Goal: Transaction & Acquisition: Purchase product/service

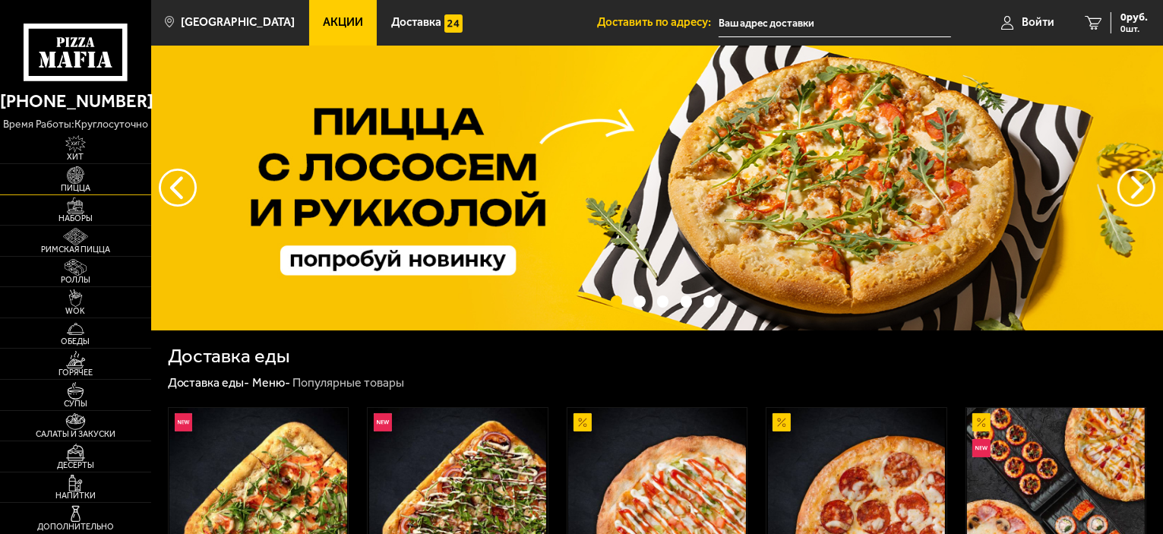
click at [97, 186] on span "Пицца" at bounding box center [75, 188] width 151 height 8
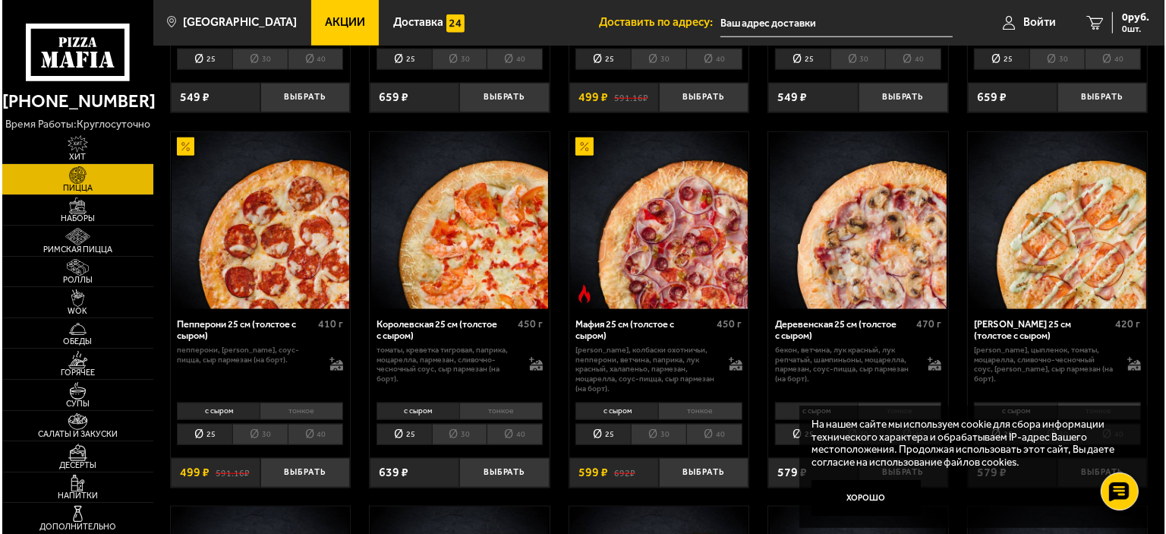
scroll to position [1671, 0]
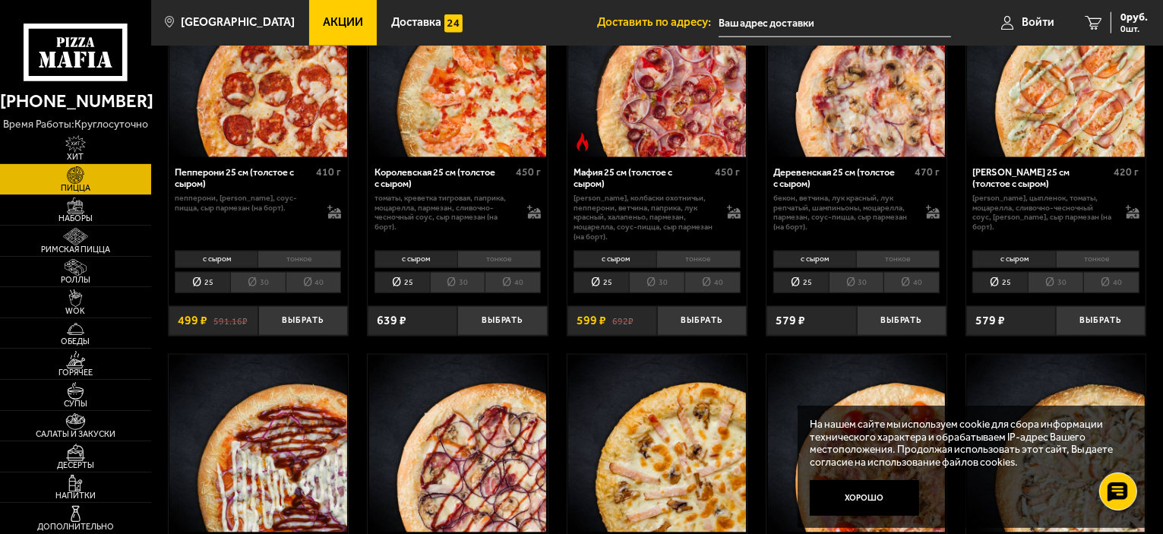
click at [662, 122] on img at bounding box center [657, 69] width 178 height 178
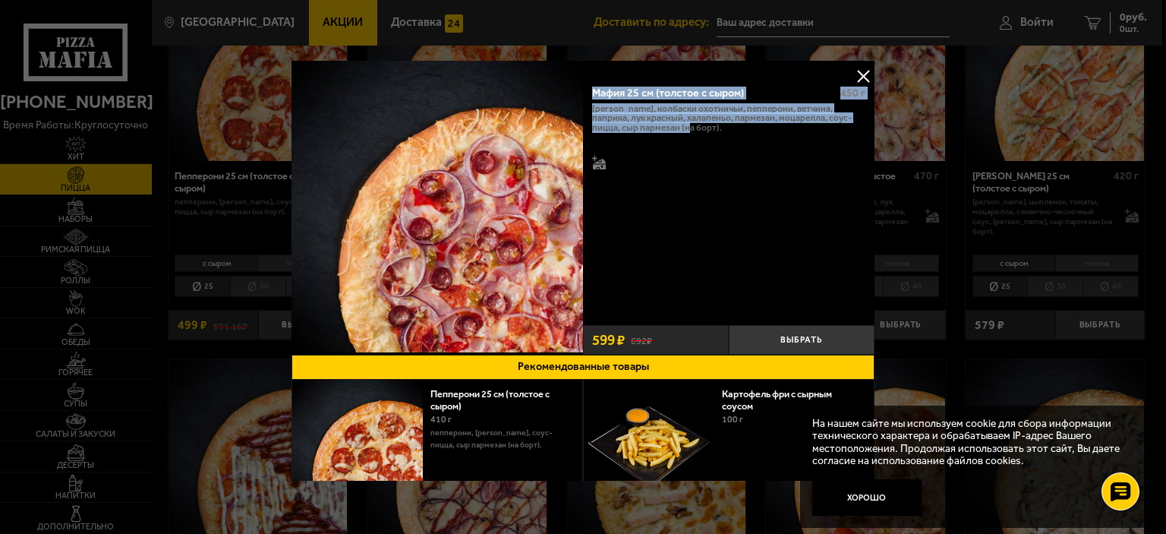
drag, startPoint x: 680, startPoint y: 139, endPoint x: 589, endPoint y: 78, distance: 109.5
click at [589, 78] on div "Мафия 25 см (толстое с сыром) 450 г бекон, колбаски охотничьи, пепперони, ветчи…" at bounding box center [729, 197] width 292 height 243
copy div "Мафия 25 см (толстое с сыром) 450 г бекон, колбаски охотничьи, пепперони, ветчи…"
